Goal: Task Accomplishment & Management: Use online tool/utility

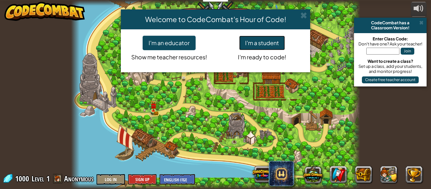
click at [259, 42] on button "I'm a student" at bounding box center [262, 43] width 46 height 15
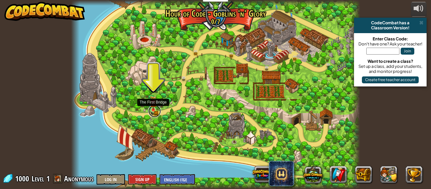
click at [150, 110] on link at bounding box center [154, 111] width 13 height 13
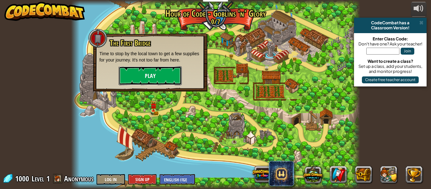
click at [153, 72] on button "Play" at bounding box center [150, 75] width 63 height 19
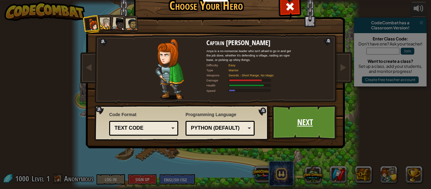
click at [294, 126] on link "Next" at bounding box center [305, 122] width 66 height 35
